Goal: Task Accomplishment & Management: Complete application form

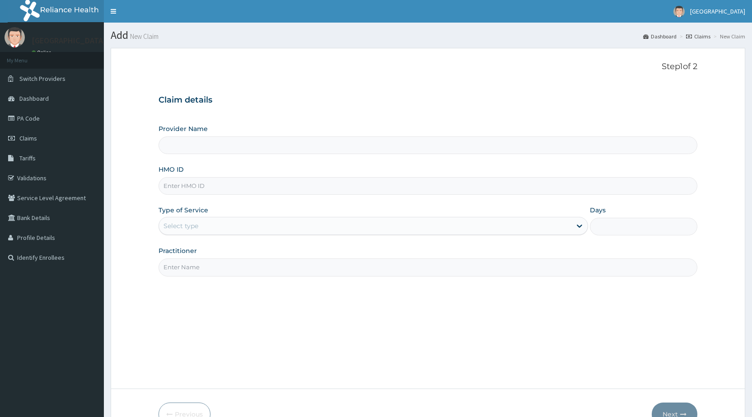
type input "[GEOGRAPHIC_DATA]"
click at [207, 191] on input "HMO ID" at bounding box center [428, 186] width 539 height 18
type input "FCC/12373/A"
click at [35, 114] on link "PA Code" at bounding box center [52, 118] width 104 height 20
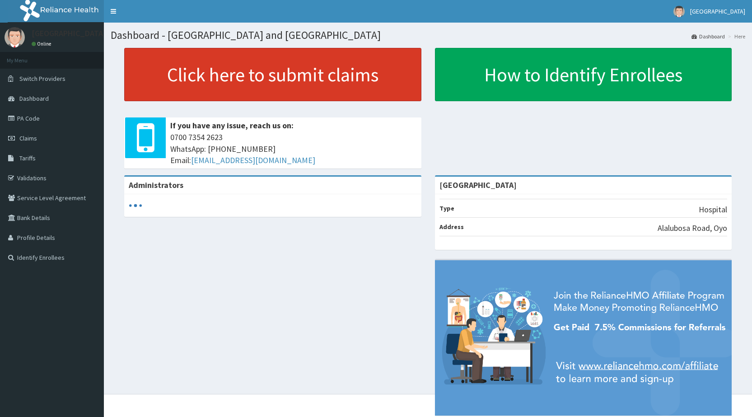
click at [218, 74] on link "Click here to submit claims" at bounding box center [272, 74] width 297 height 53
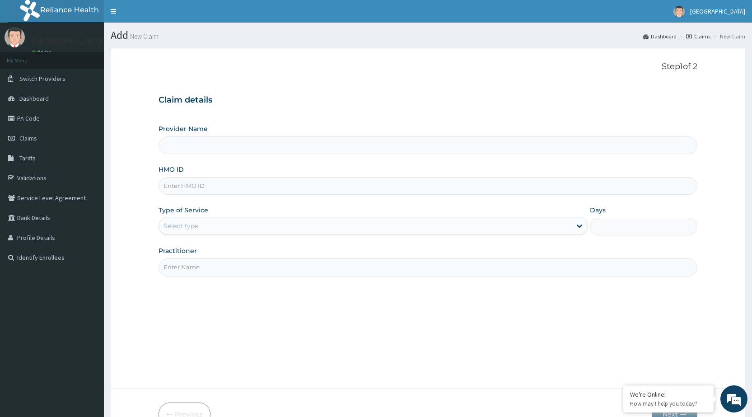
type input "[GEOGRAPHIC_DATA]"
click at [168, 177] on input "HMO ID" at bounding box center [428, 186] width 539 height 18
type input "FCC/12373/A"
click at [207, 225] on div "Select type" at bounding box center [365, 226] width 413 height 14
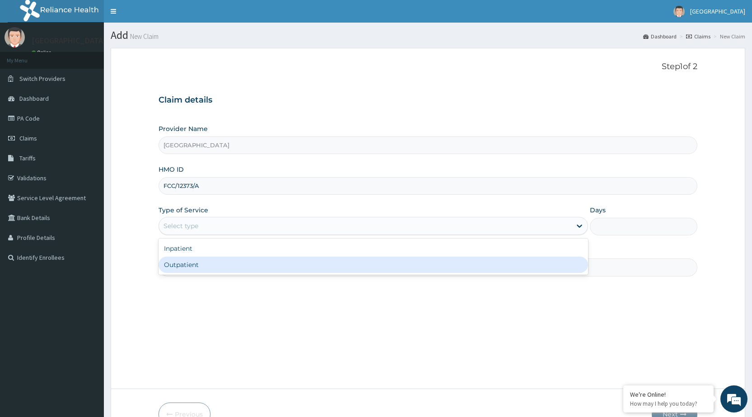
click at [201, 262] on div "Outpatient" at bounding box center [374, 265] width 430 height 16
type input "1"
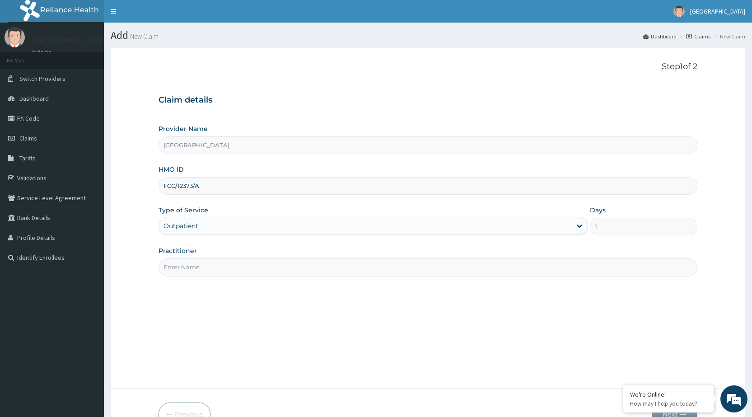
click at [211, 256] on div "Practitioner" at bounding box center [428, 261] width 539 height 30
click at [213, 269] on input "Practitioner" at bounding box center [428, 267] width 539 height 18
type input "DR [PERSON_NAME]"
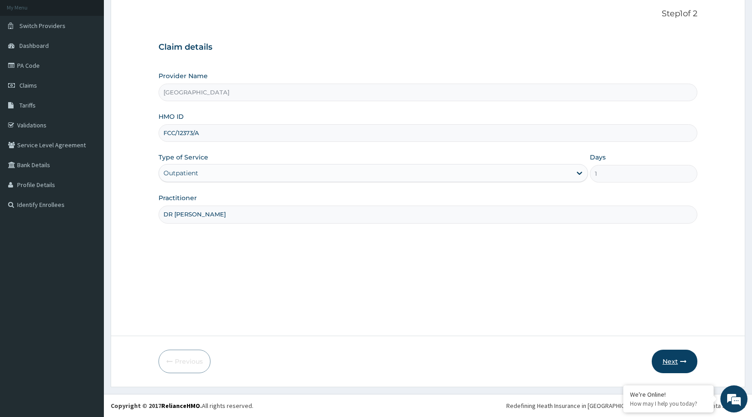
click at [672, 361] on button "Next" at bounding box center [675, 361] width 46 height 23
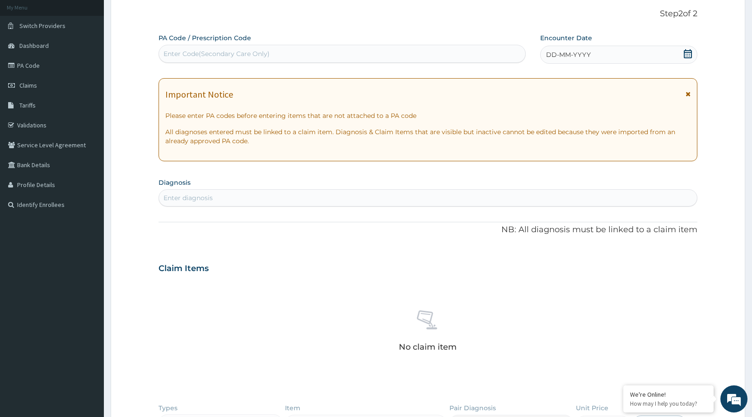
click at [192, 196] on div "Enter diagnosis" at bounding box center [188, 197] width 49 height 9
type input "URTI"
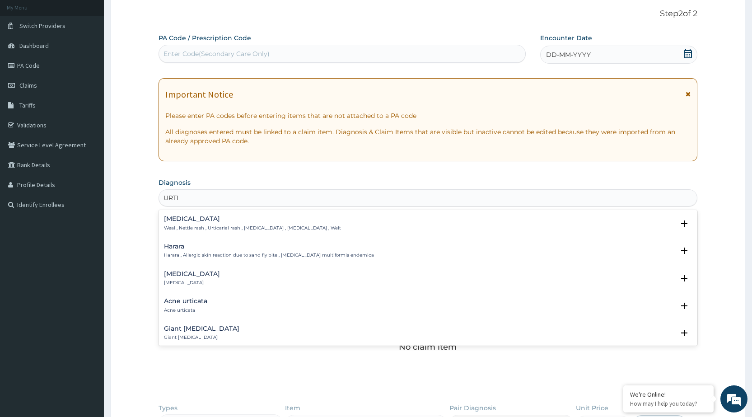
click at [176, 217] on h4 "[MEDICAL_DATA]" at bounding box center [252, 219] width 177 height 7
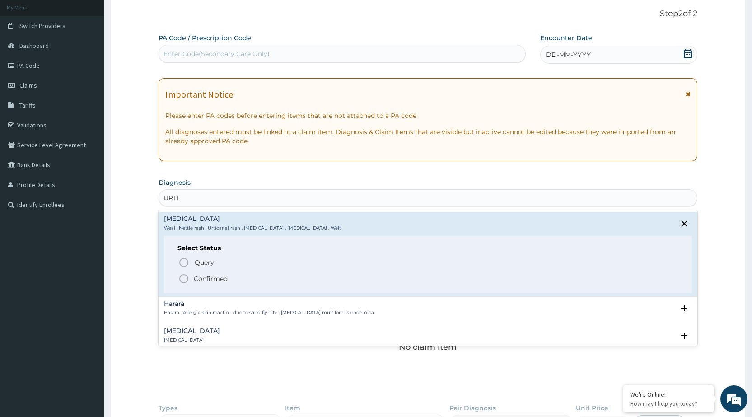
click at [201, 281] on p "Confirmed" at bounding box center [211, 278] width 34 height 9
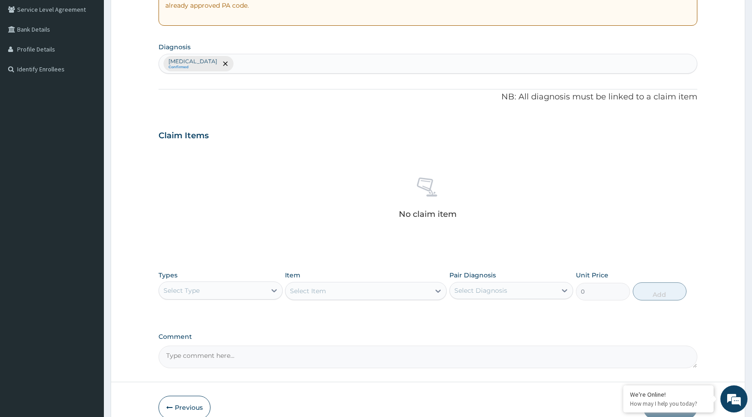
scroll to position [234, 0]
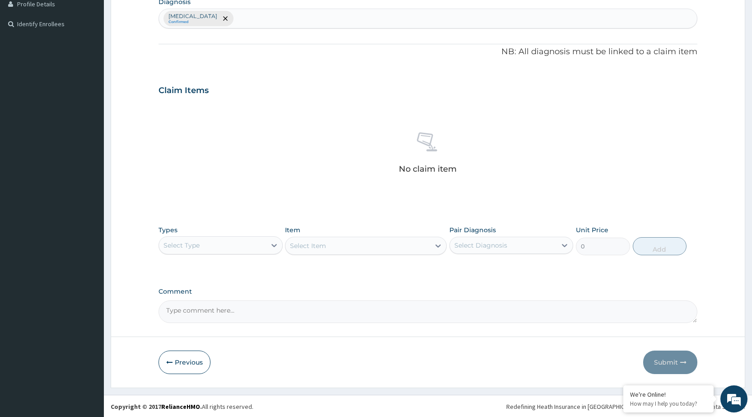
click at [243, 238] on div "Select Type" at bounding box center [212, 245] width 107 height 14
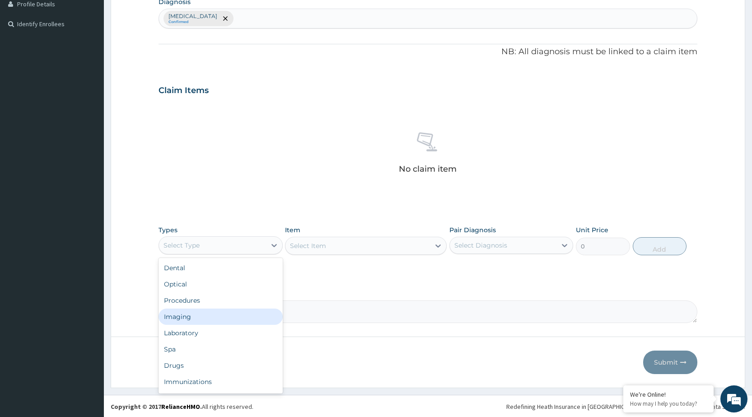
scroll to position [31, 0]
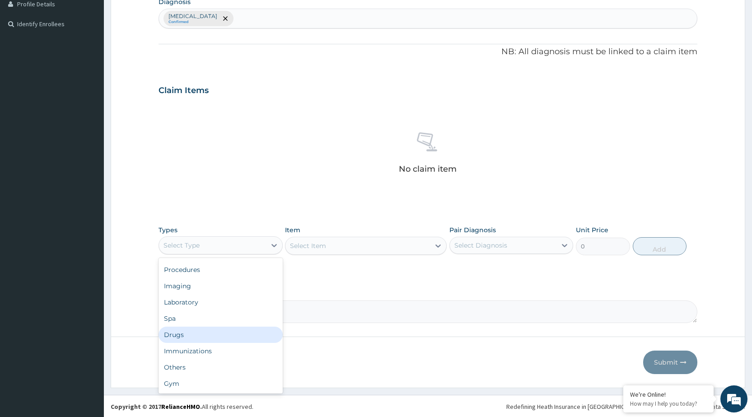
drag, startPoint x: 189, startPoint y: 332, endPoint x: 333, endPoint y: 245, distance: 168.2
click at [190, 327] on div "Drugs" at bounding box center [221, 335] width 124 height 16
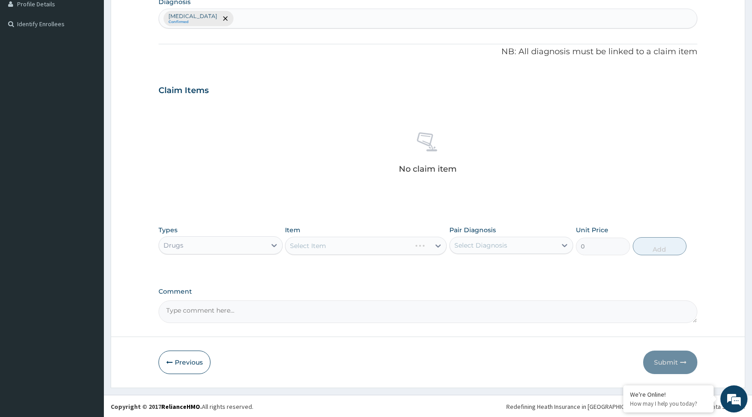
click at [345, 241] on div "Select Item" at bounding box center [366, 246] width 162 height 18
click at [430, 245] on div "Select Item" at bounding box center [366, 246] width 162 height 18
click at [372, 245] on div "Select Item" at bounding box center [366, 246] width 162 height 18
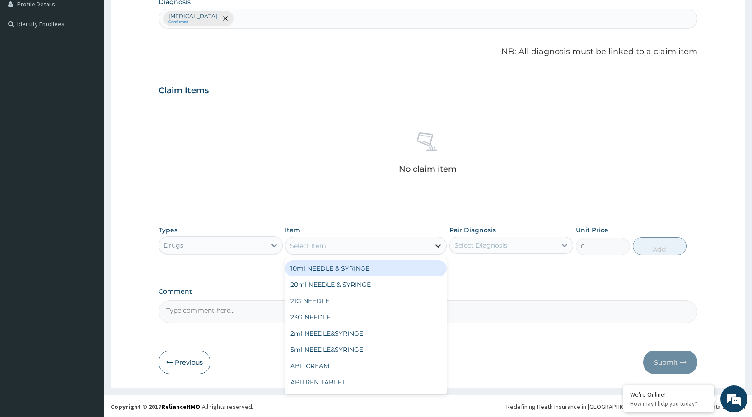
click at [440, 244] on icon at bounding box center [438, 245] width 9 height 9
type input "OTRIVI"
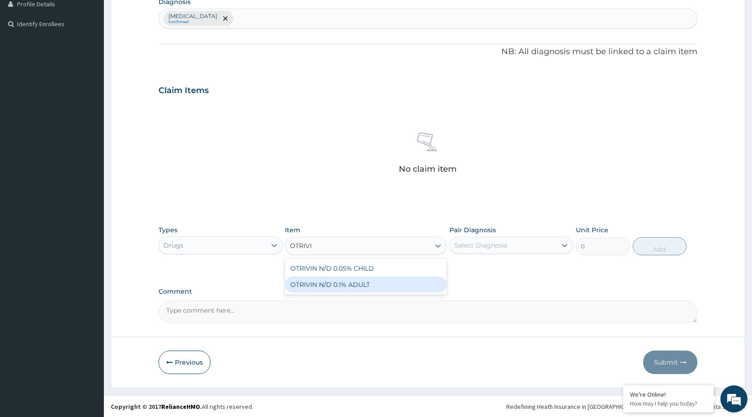
click at [352, 283] on div "OTRIVIN N/D 0.1% ADULT" at bounding box center [366, 285] width 162 height 16
type input "630"
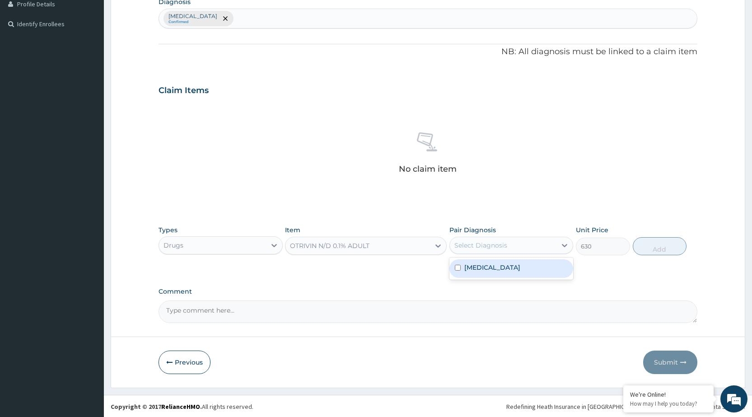
click at [457, 251] on div "Select Diagnosis" at bounding box center [503, 245] width 107 height 14
click at [464, 265] on div "[MEDICAL_DATA]" at bounding box center [512, 268] width 124 height 19
checkbox input "true"
